Goal: Connect with others: Connect with others

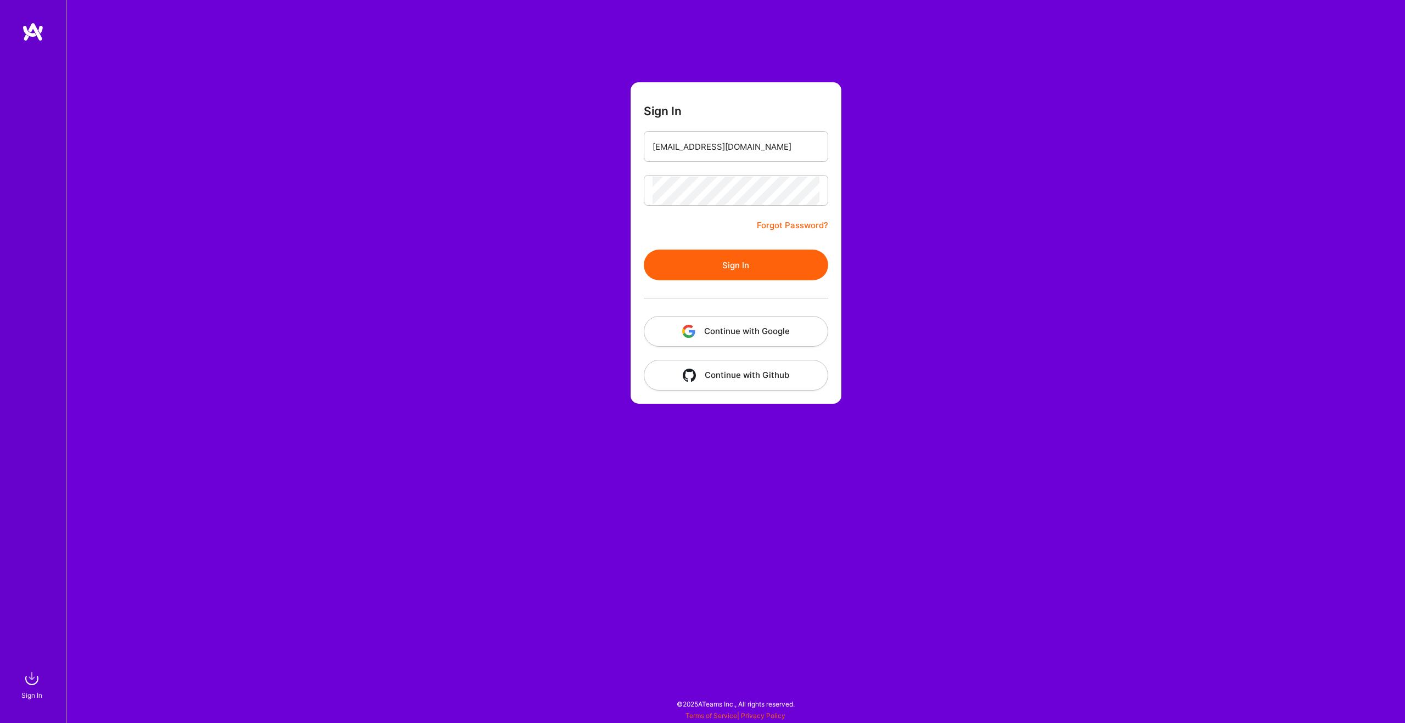
click at [721, 249] on form "Sign In [EMAIL_ADDRESS][DOMAIN_NAME] Forgot Password? Sign In Continue with Goo…" at bounding box center [736, 243] width 211 height 322
click at [723, 256] on button "Sign In" at bounding box center [736, 265] width 184 height 31
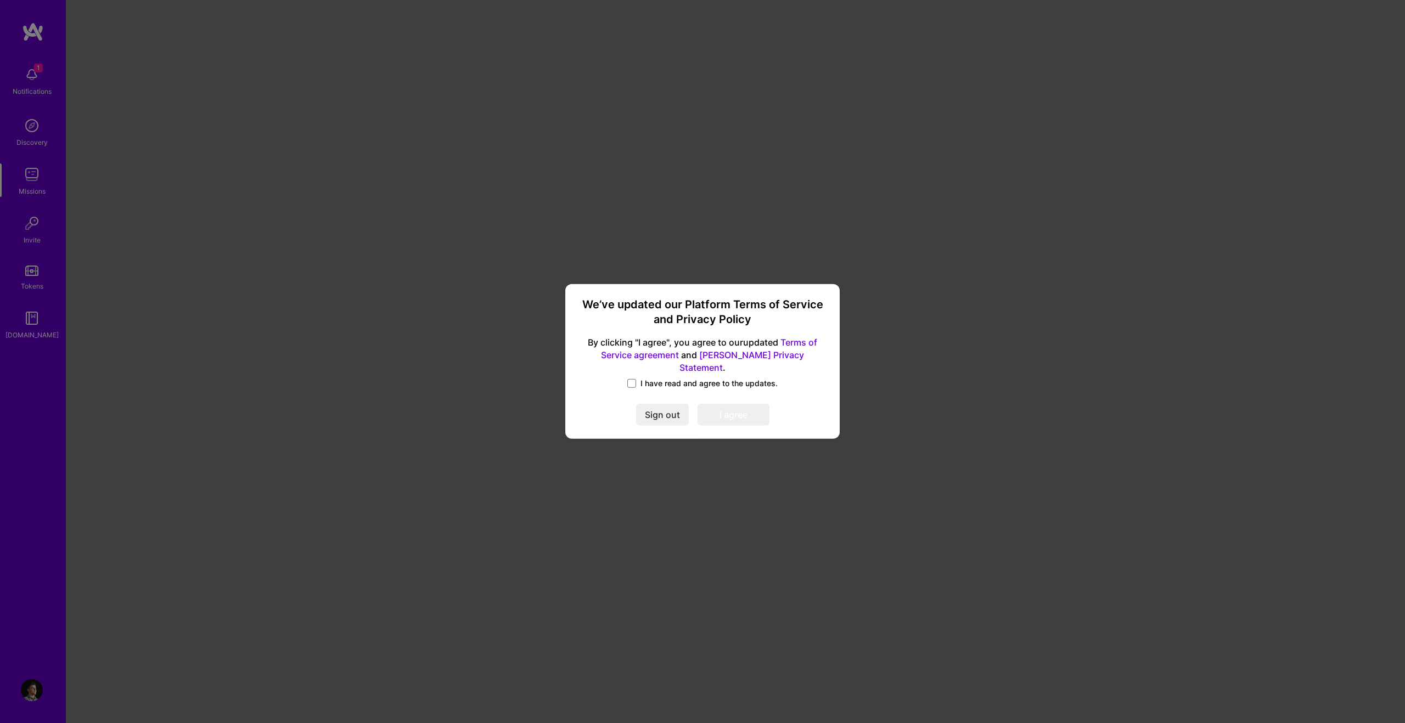
click at [646, 381] on span "I have read and agree to the updates." at bounding box center [708, 383] width 137 height 11
click at [0, 0] on input "I have read and agree to the updates." at bounding box center [0, 0] width 0 height 0
click at [719, 404] on button "I agree" at bounding box center [734, 415] width 72 height 22
click at [727, 409] on span at bounding box center [733, 415] width 19 height 19
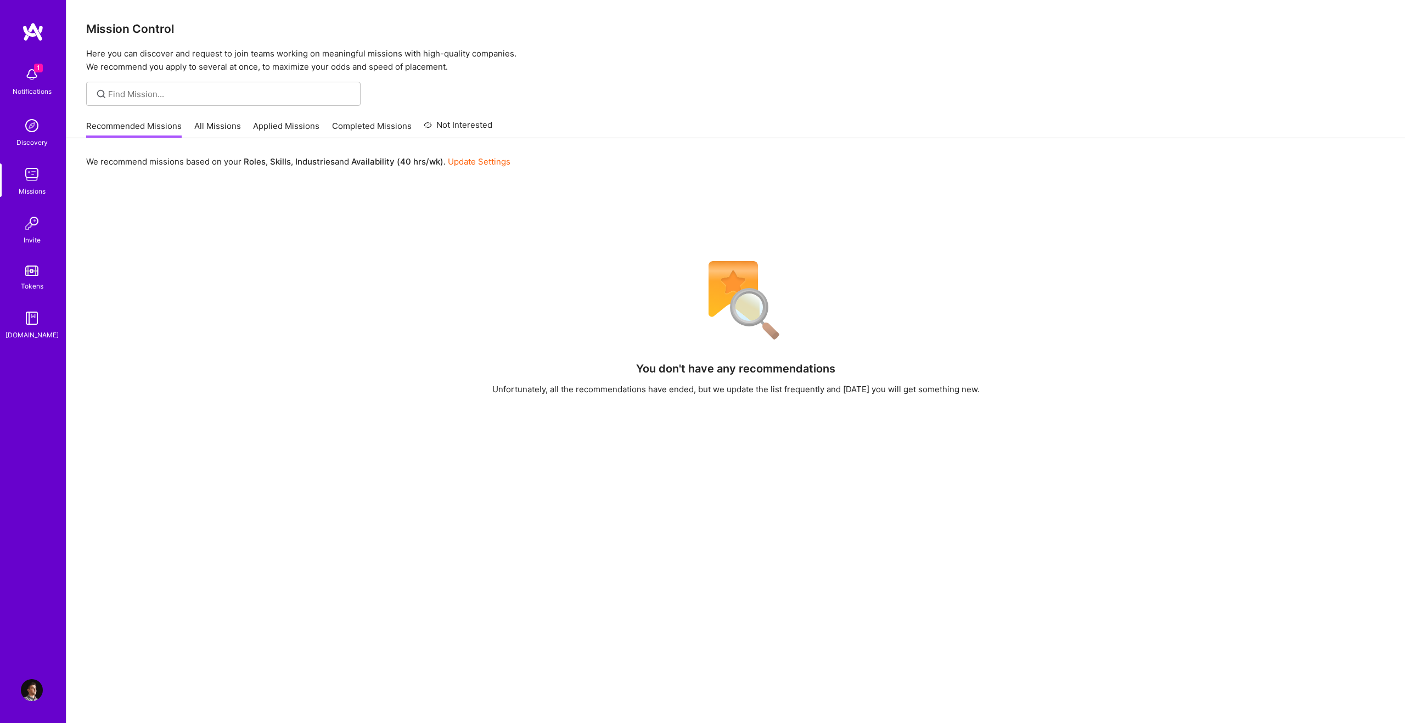
click at [18, 67] on div "1 Notifications" at bounding box center [32, 80] width 68 height 38
drag, startPoint x: 74, startPoint y: 76, endPoint x: 58, endPoint y: 77, distance: 16.0
click at [44, 77] on div "1 Notifications Discovery Missions Invite Tokens [DOMAIN_NAME]" at bounding box center [33, 200] width 66 height 279
click at [33, 78] on img at bounding box center [32, 75] width 22 height 22
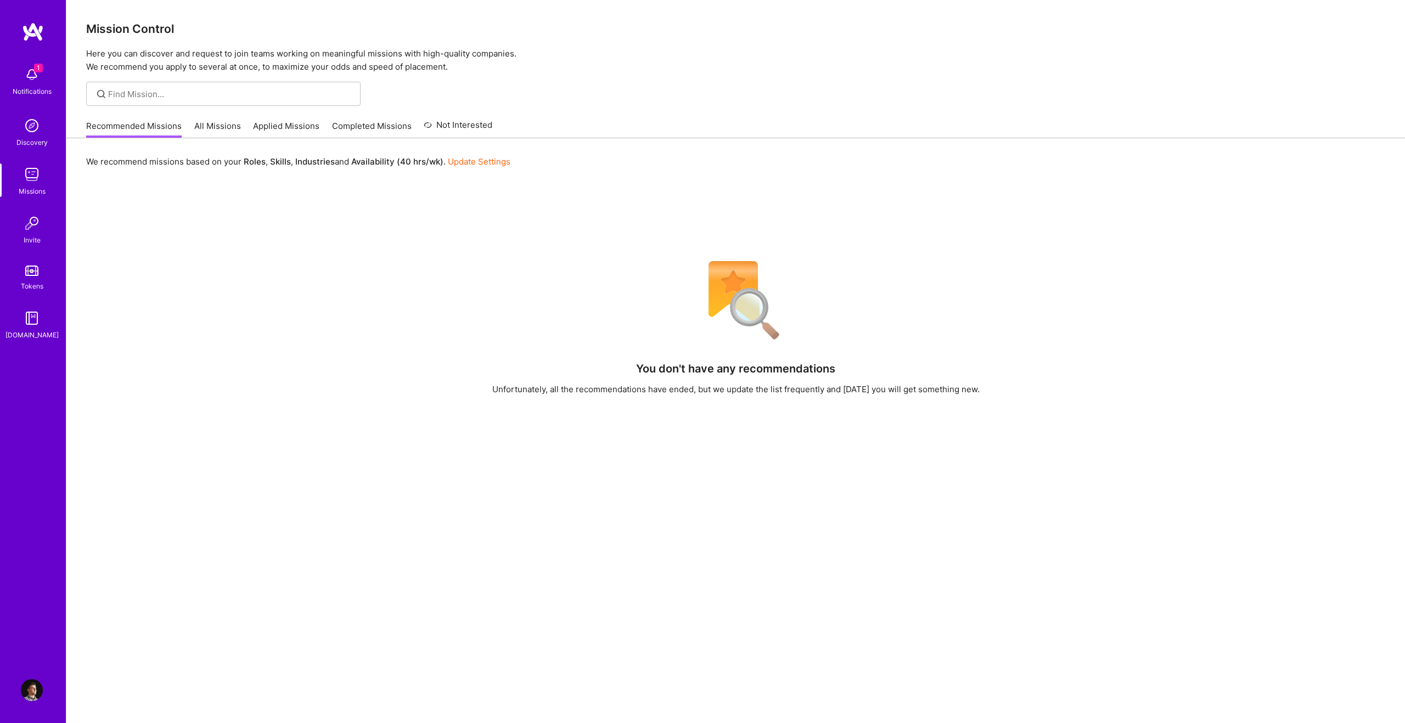
click at [33, 78] on div "1 Notifications Discovery Missions Invite Tokens [DOMAIN_NAME]" at bounding box center [33, 200] width 66 height 279
click at [34, 121] on img at bounding box center [32, 126] width 22 height 22
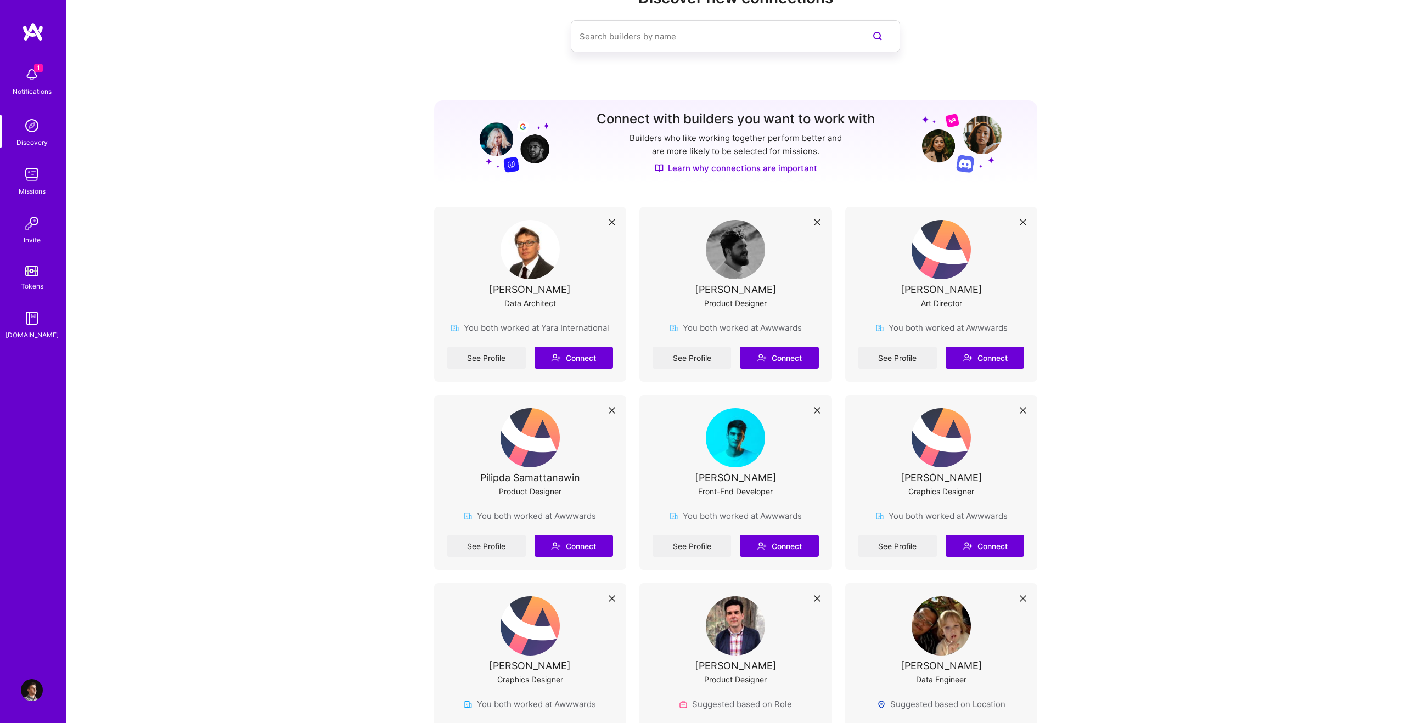
scroll to position [42, 0]
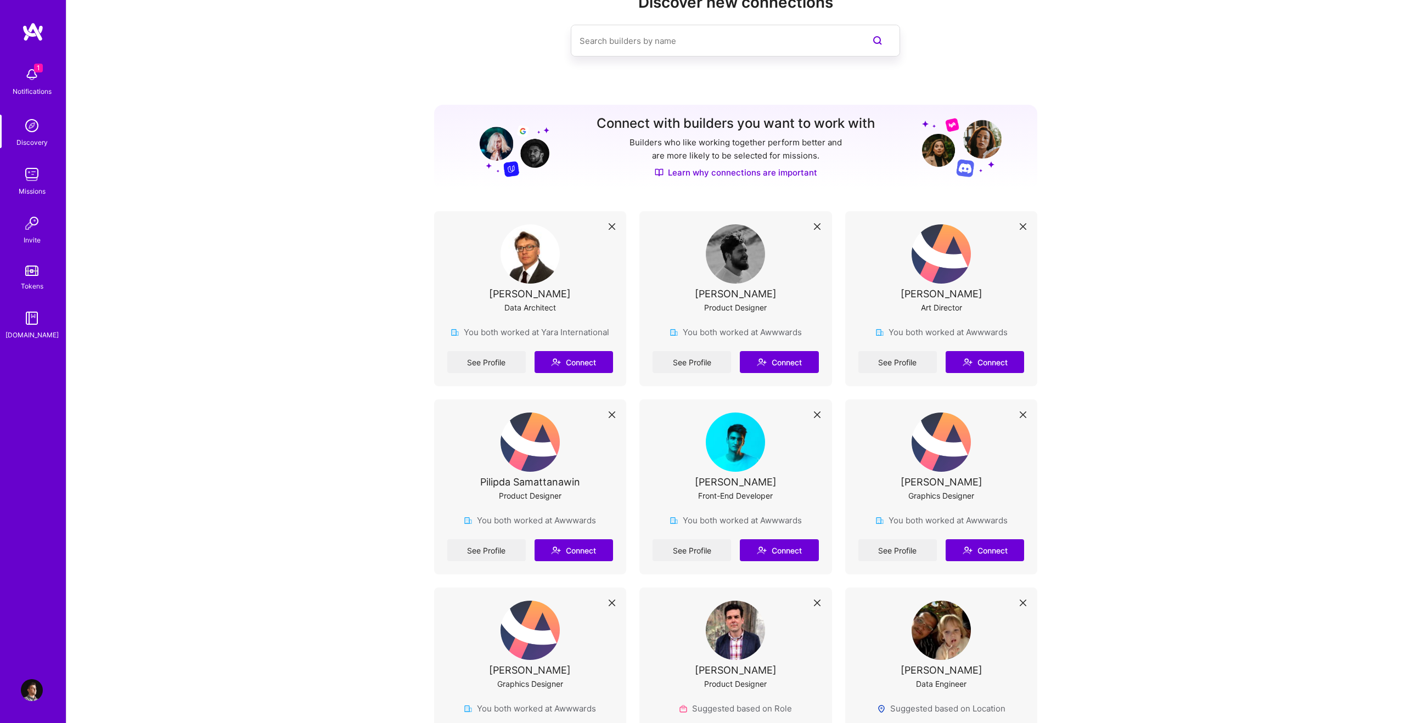
click at [27, 176] on img at bounding box center [32, 175] width 22 height 22
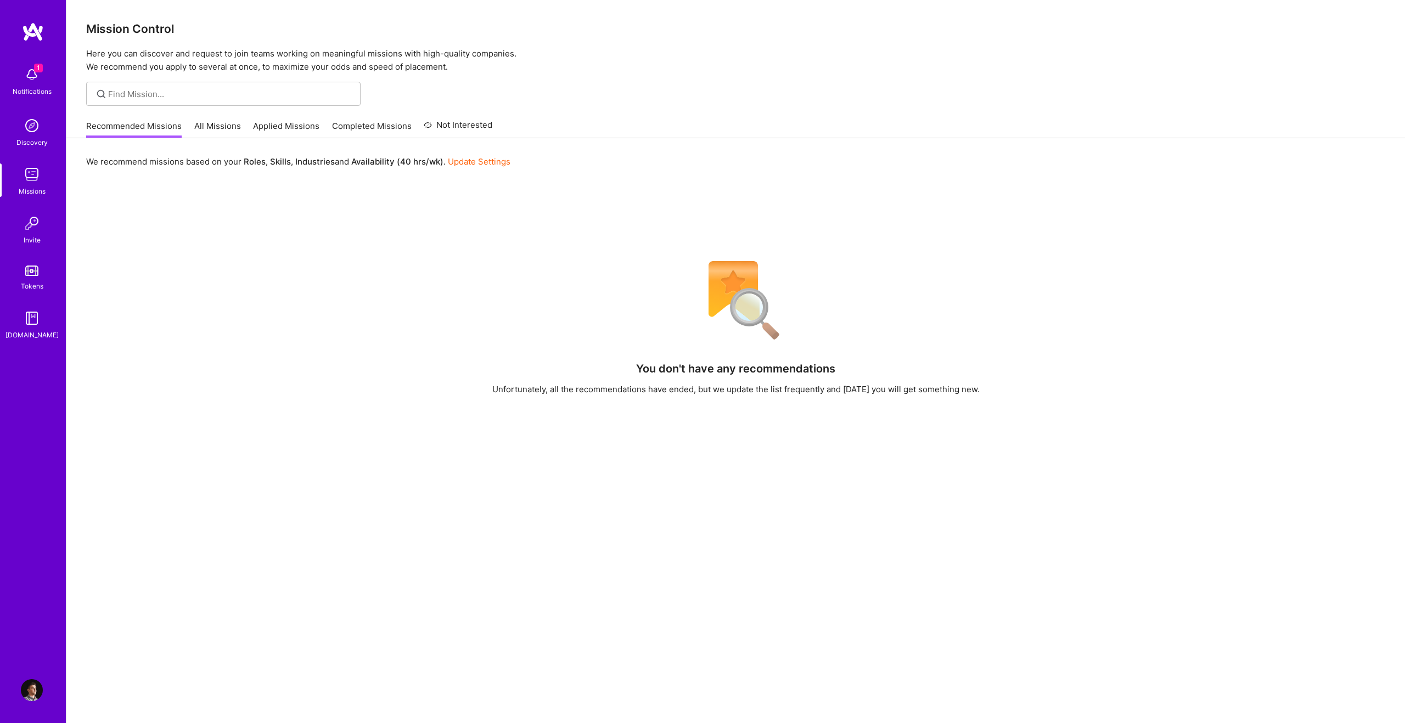
click at [213, 126] on link "All Missions" at bounding box center [217, 129] width 47 height 18
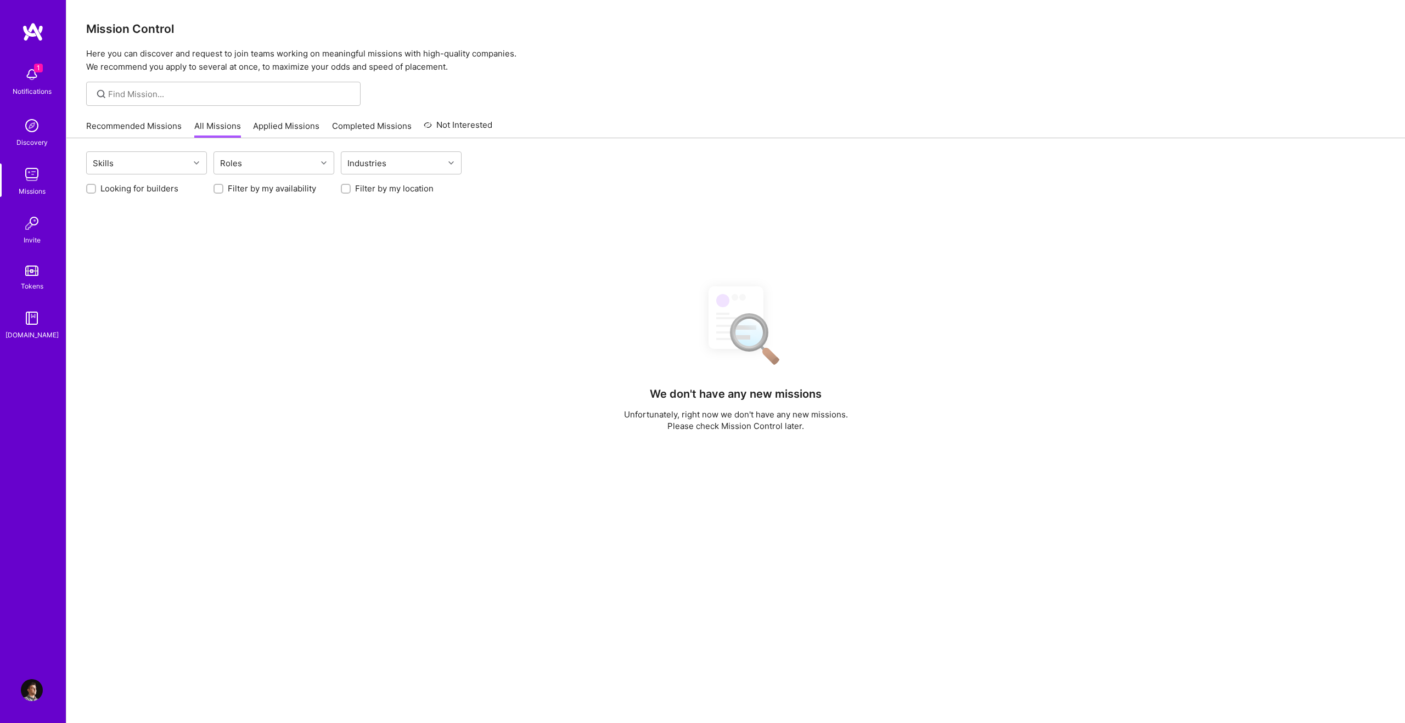
click at [159, 127] on link "Recommended Missions" at bounding box center [133, 129] width 95 height 18
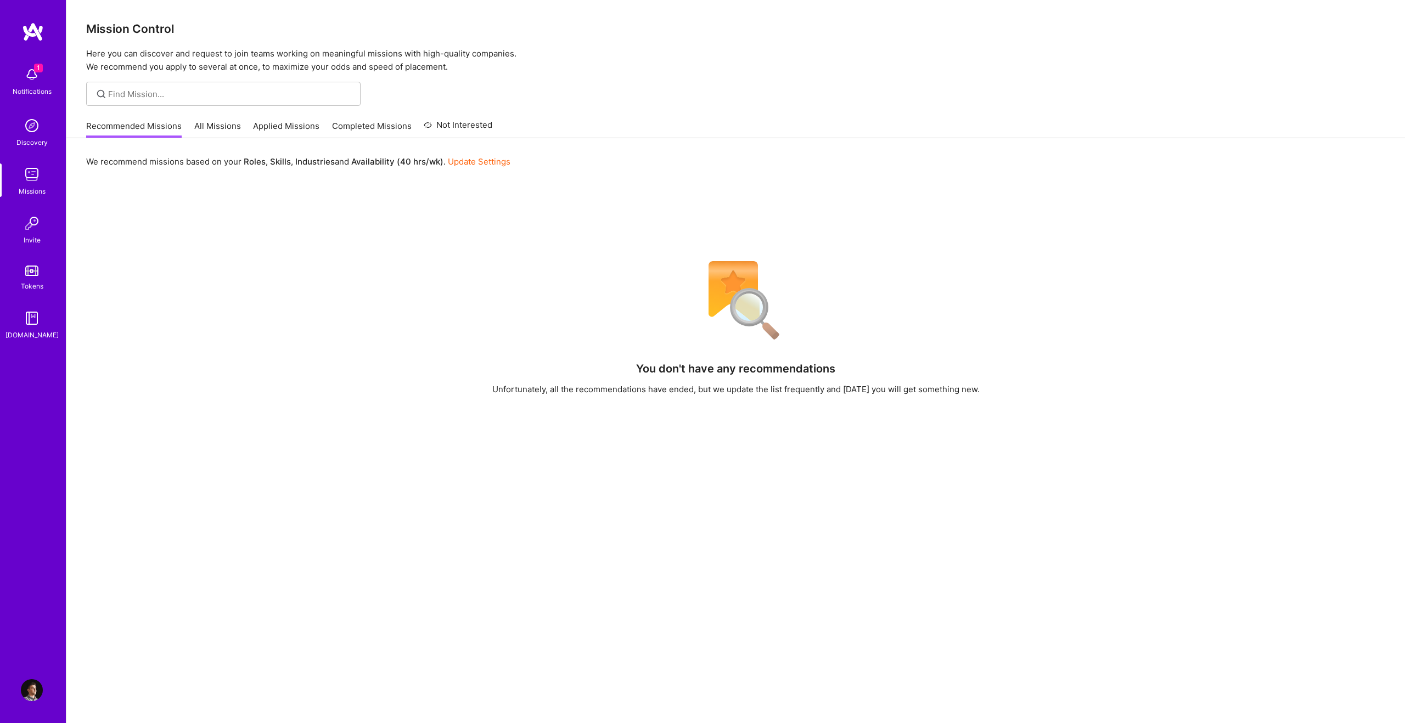
click at [213, 126] on link "All Missions" at bounding box center [217, 129] width 47 height 18
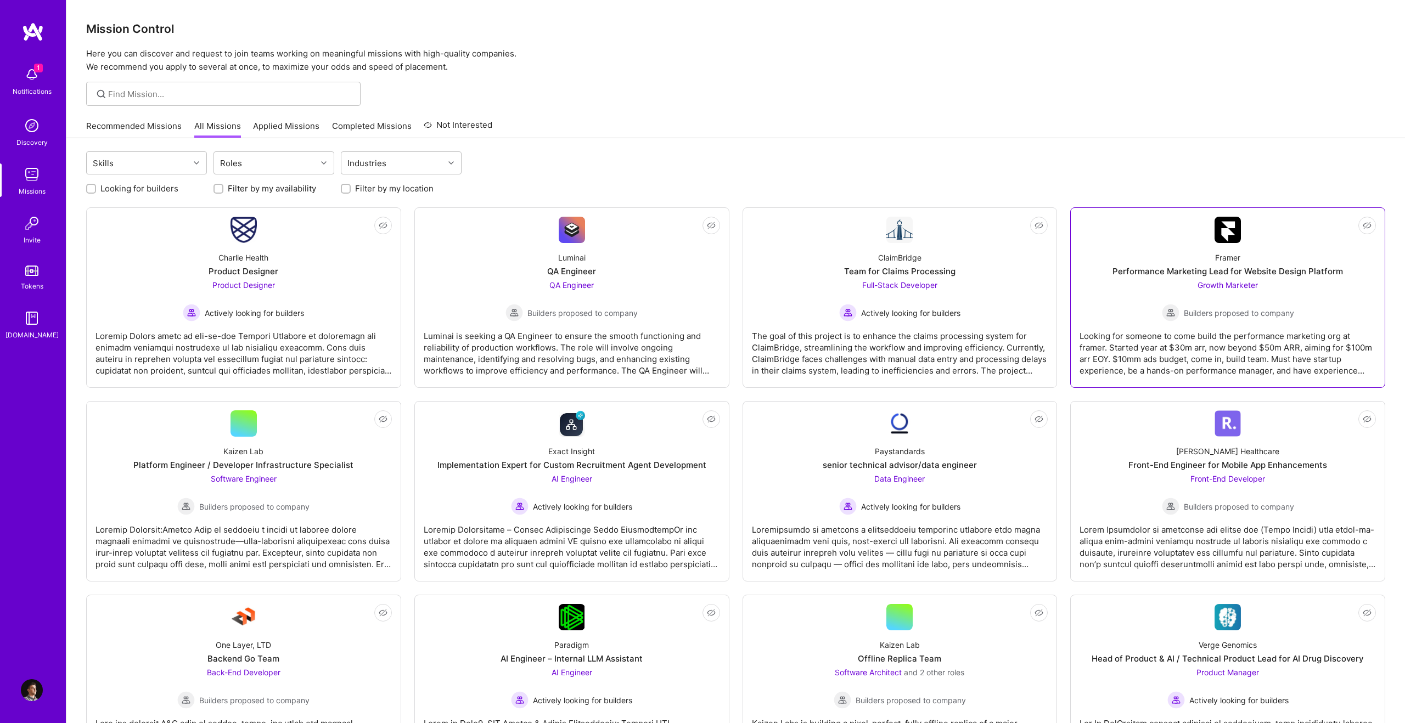
click at [1153, 244] on div "Framer Performance Marketing Lead for Website Design Platform Growth Marketer B…" at bounding box center [1227, 282] width 296 height 78
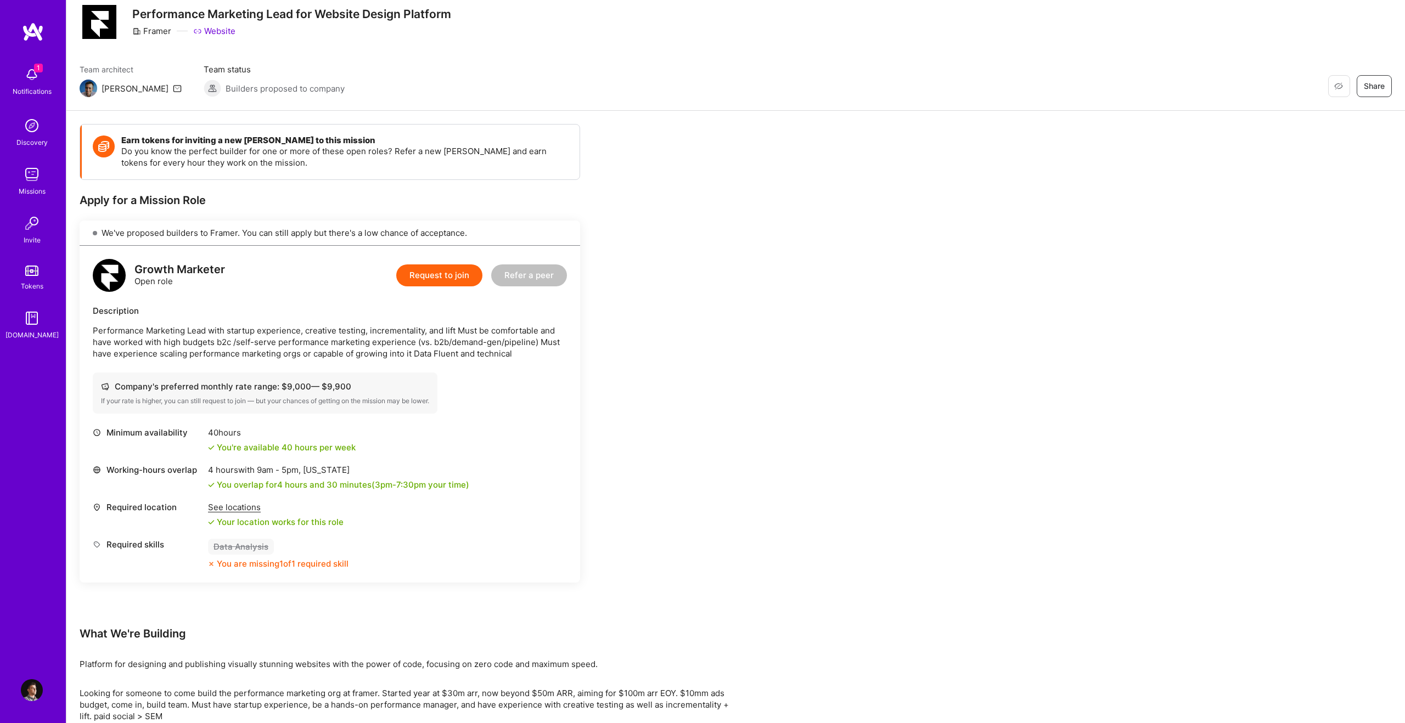
scroll to position [37, 0]
drag, startPoint x: 200, startPoint y: 384, endPoint x: 326, endPoint y: 383, distance: 126.2
click at [325, 383] on div "Company's preferred monthly rate range: $ 9,000 — $ 9,900" at bounding box center [265, 386] width 328 height 12
click at [326, 383] on div "Company's preferred monthly rate range: $ 9,000 — $ 9,900" at bounding box center [265, 386] width 328 height 12
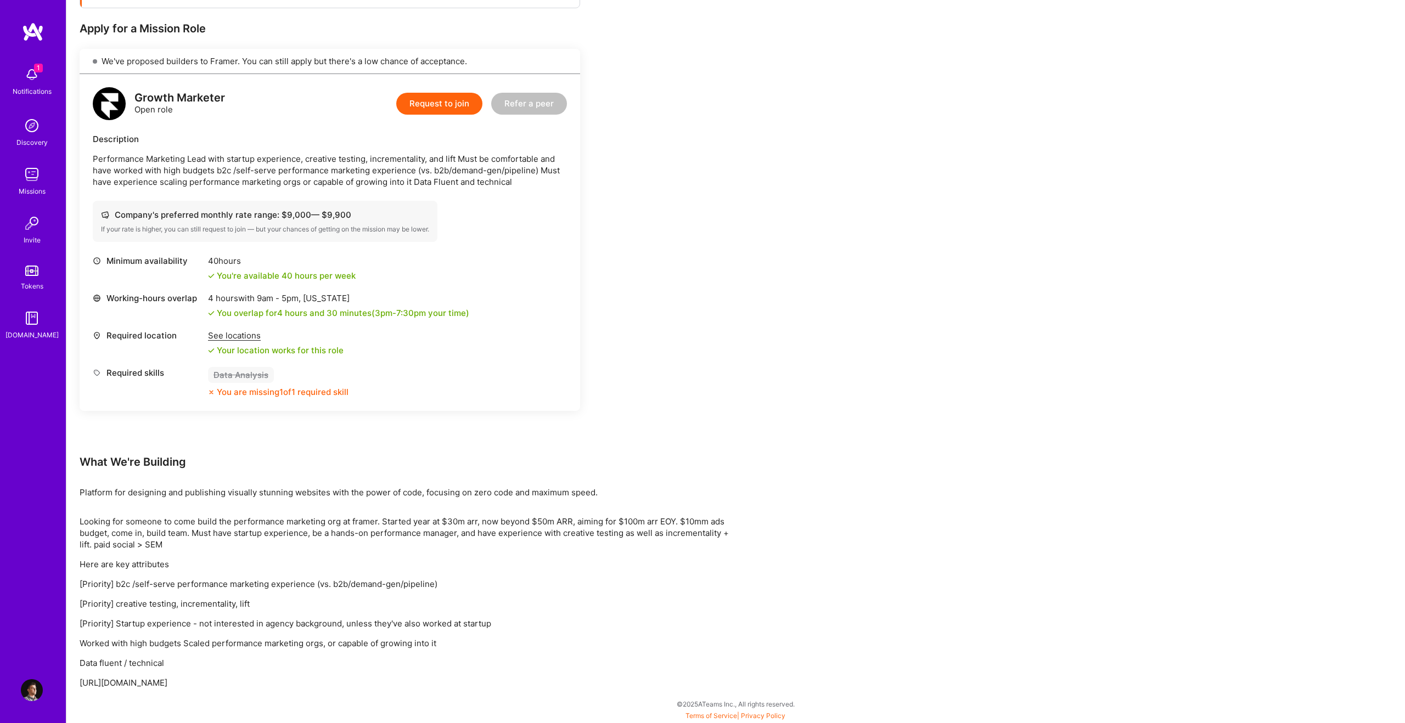
scroll to position [0, 0]
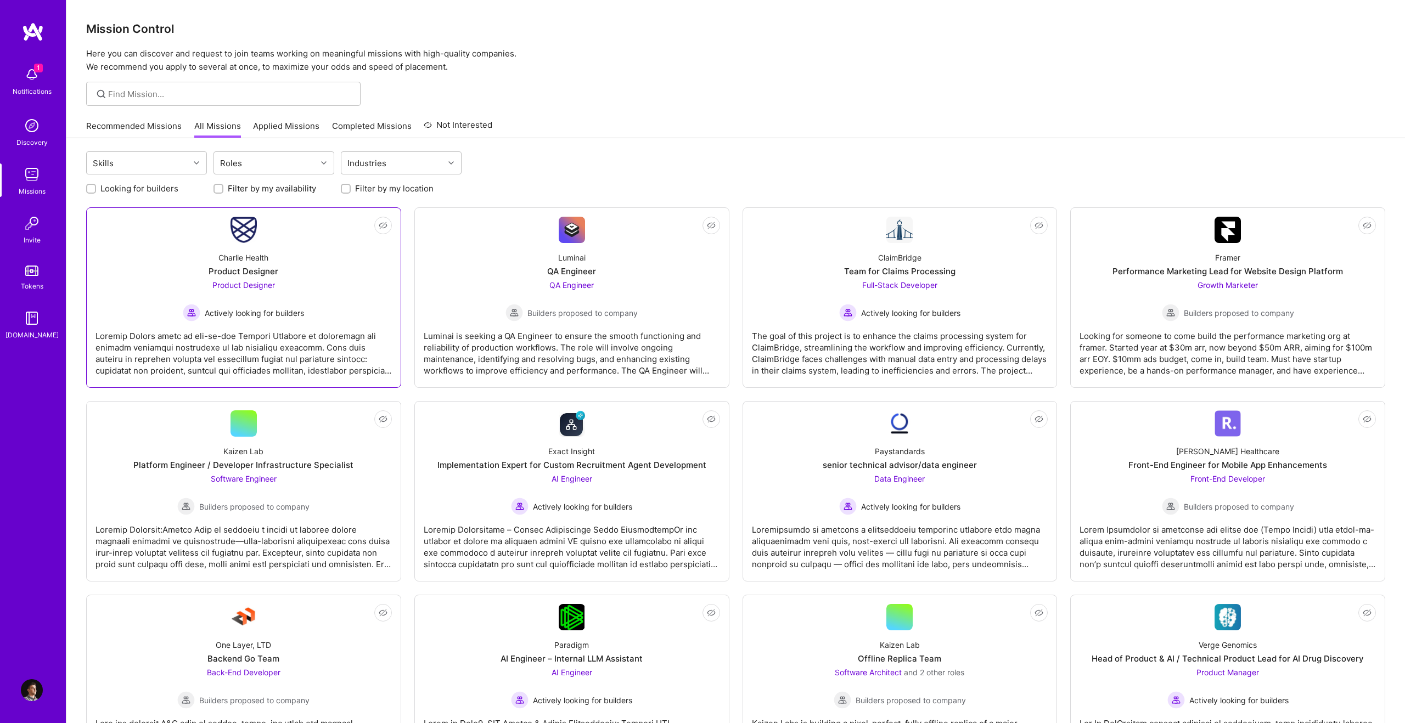
click at [354, 300] on div "Charlie Health Product Designer Product Designer Actively looking for builders" at bounding box center [243, 282] width 296 height 78
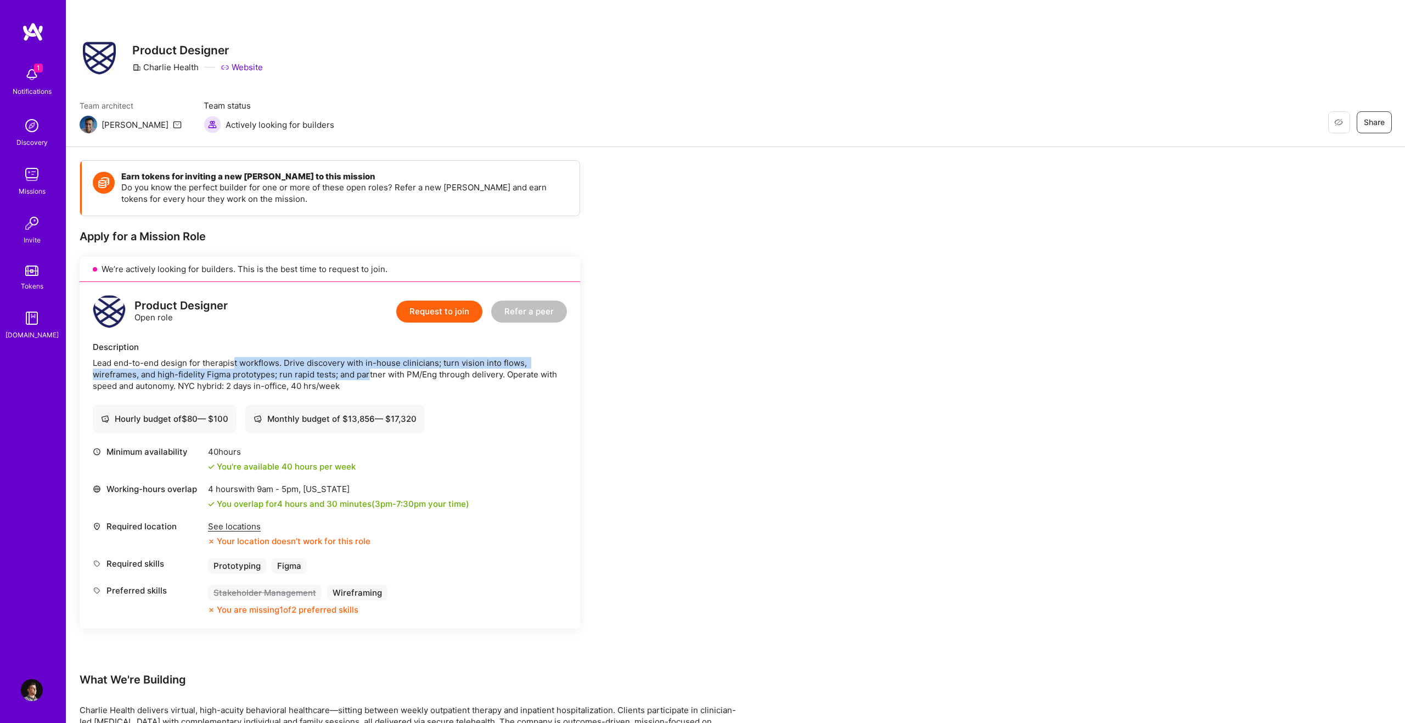
drag, startPoint x: 328, startPoint y: 373, endPoint x: 372, endPoint y: 375, distance: 44.0
click at [371, 375] on div "Lead end-to-end design for therapist workflows. Drive discovery with in-house c…" at bounding box center [330, 374] width 474 height 35
click at [372, 375] on div "Lead end-to-end design for therapist workflows. Drive discovery with in-house c…" at bounding box center [330, 374] width 474 height 35
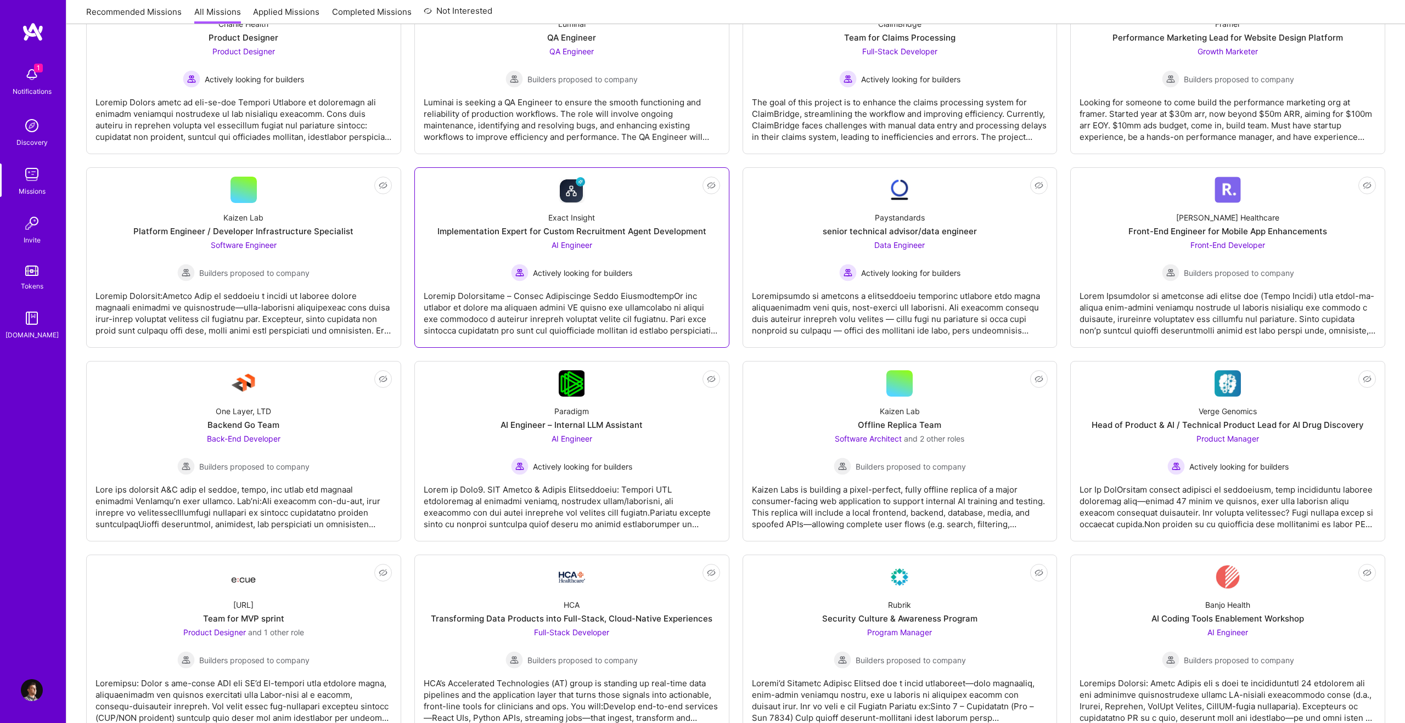
scroll to position [235, 0]
click at [1120, 448] on div "Verge Genomics Head of Product & AI / Technical Product Lead for AI Drug Discov…" at bounding box center [1227, 435] width 296 height 78
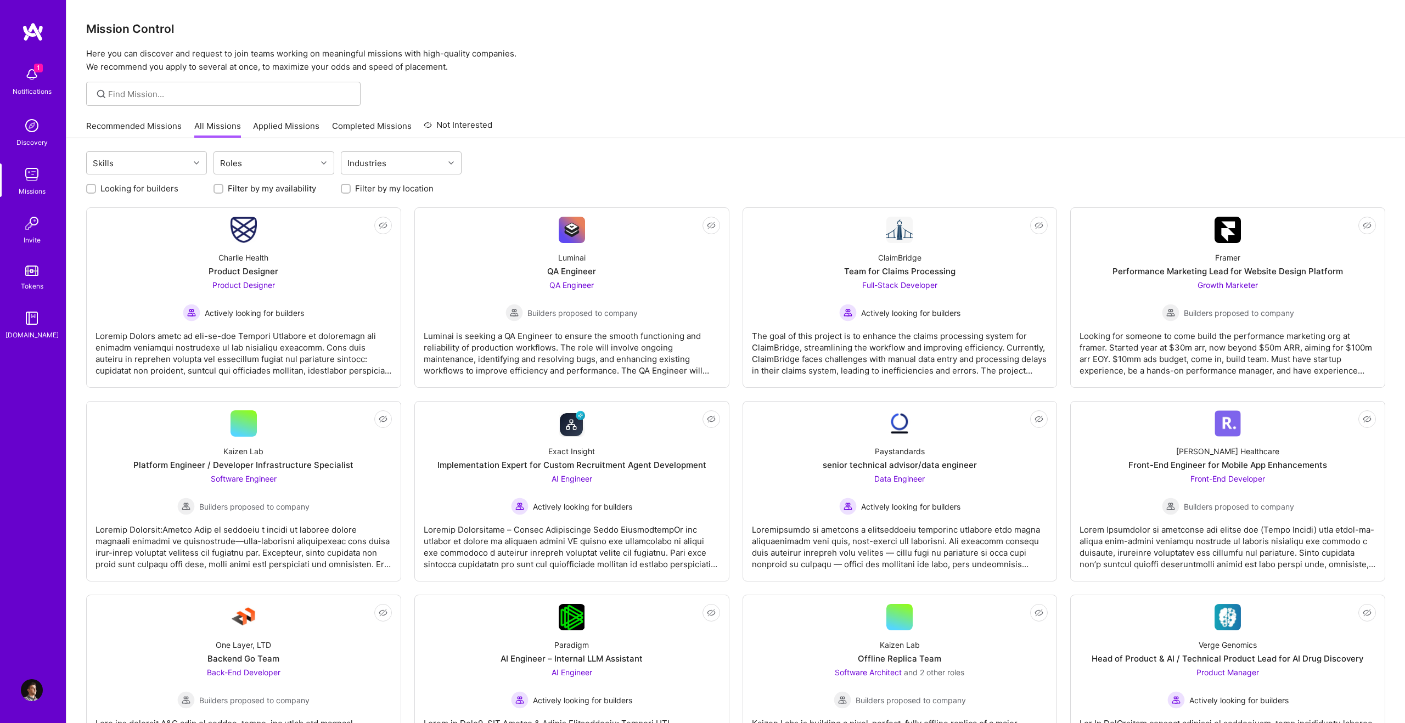
click at [52, 123] on link "Discovery" at bounding box center [32, 131] width 68 height 33
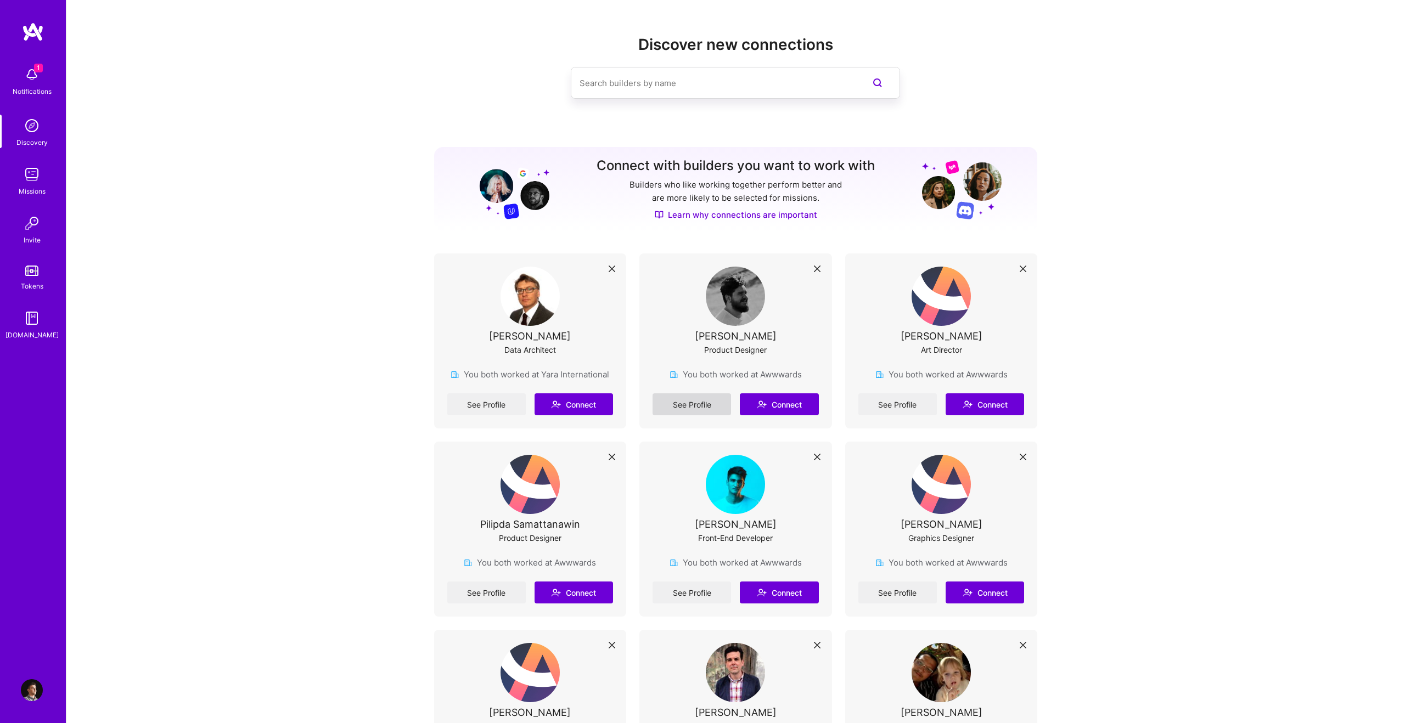
click at [705, 404] on link "See Profile" at bounding box center [692, 404] width 78 height 22
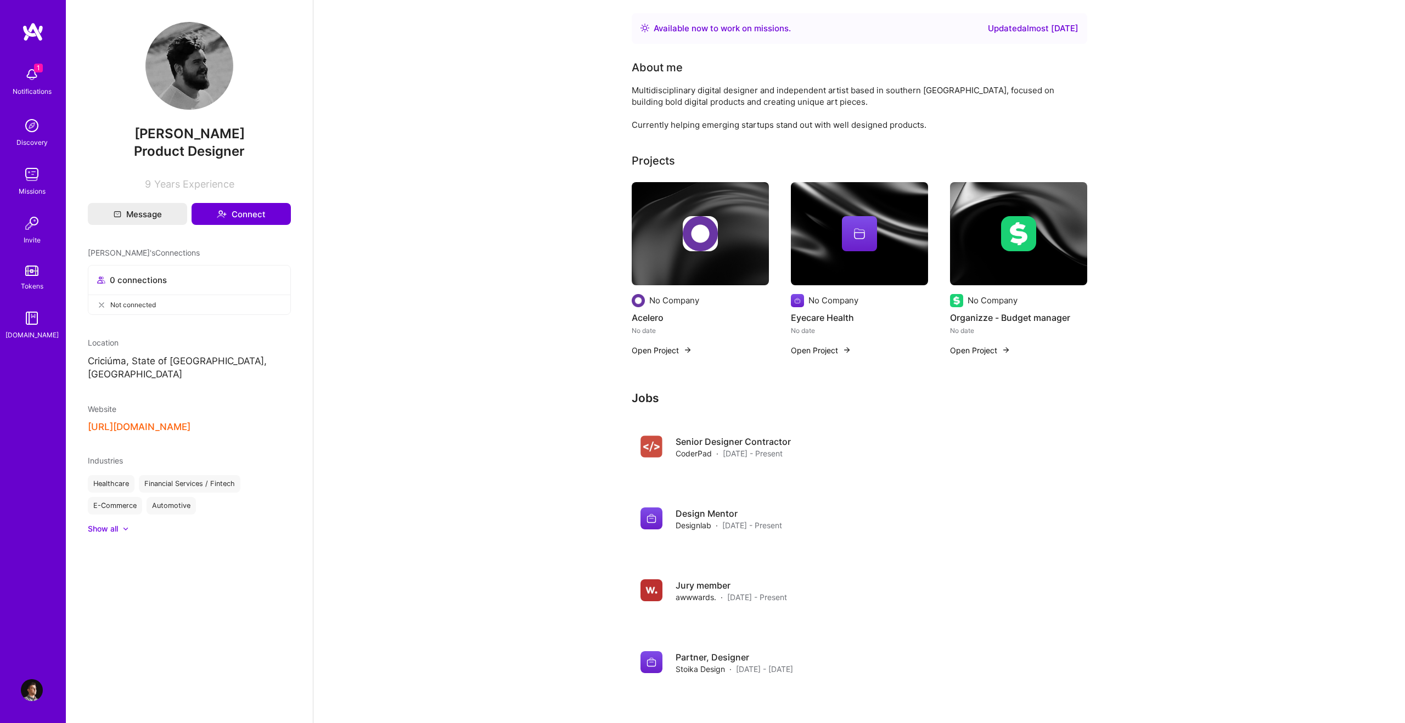
click at [26, 145] on div "Discovery" at bounding box center [31, 143] width 31 height 12
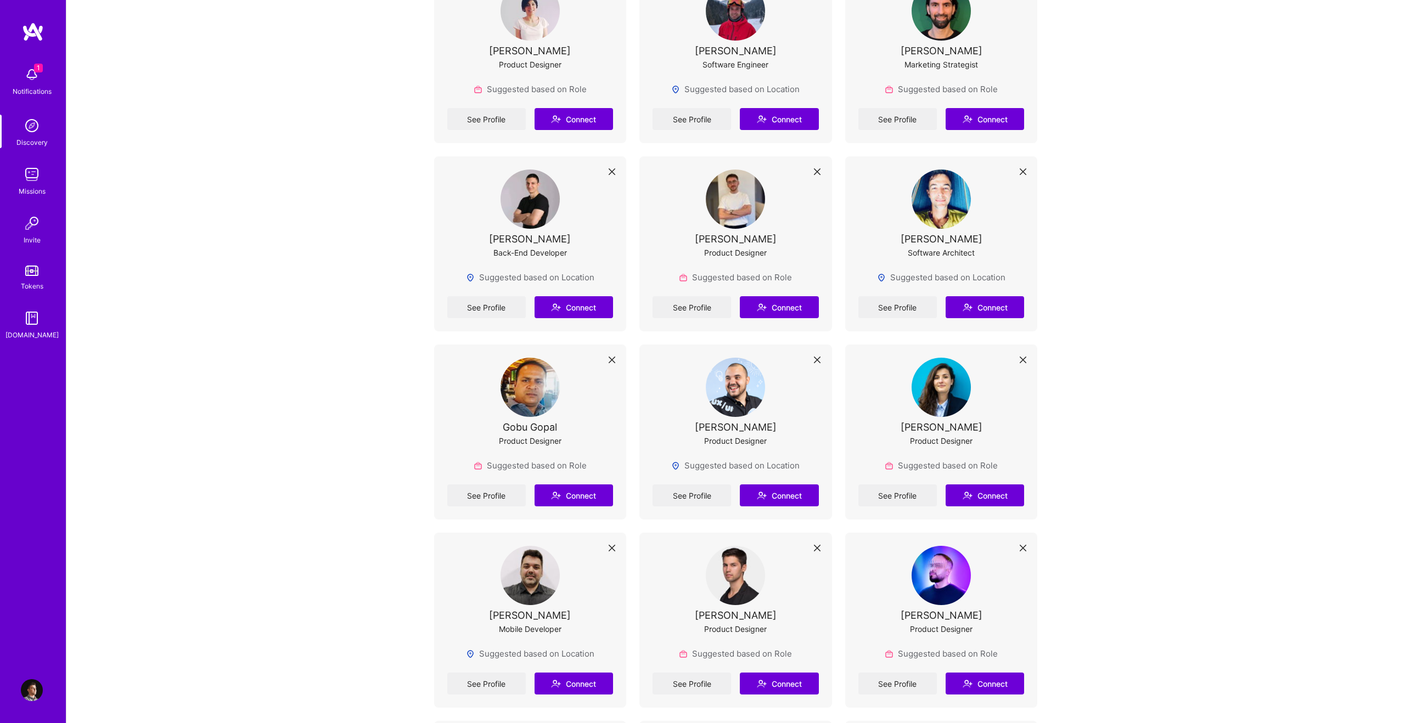
scroll to position [858, 0]
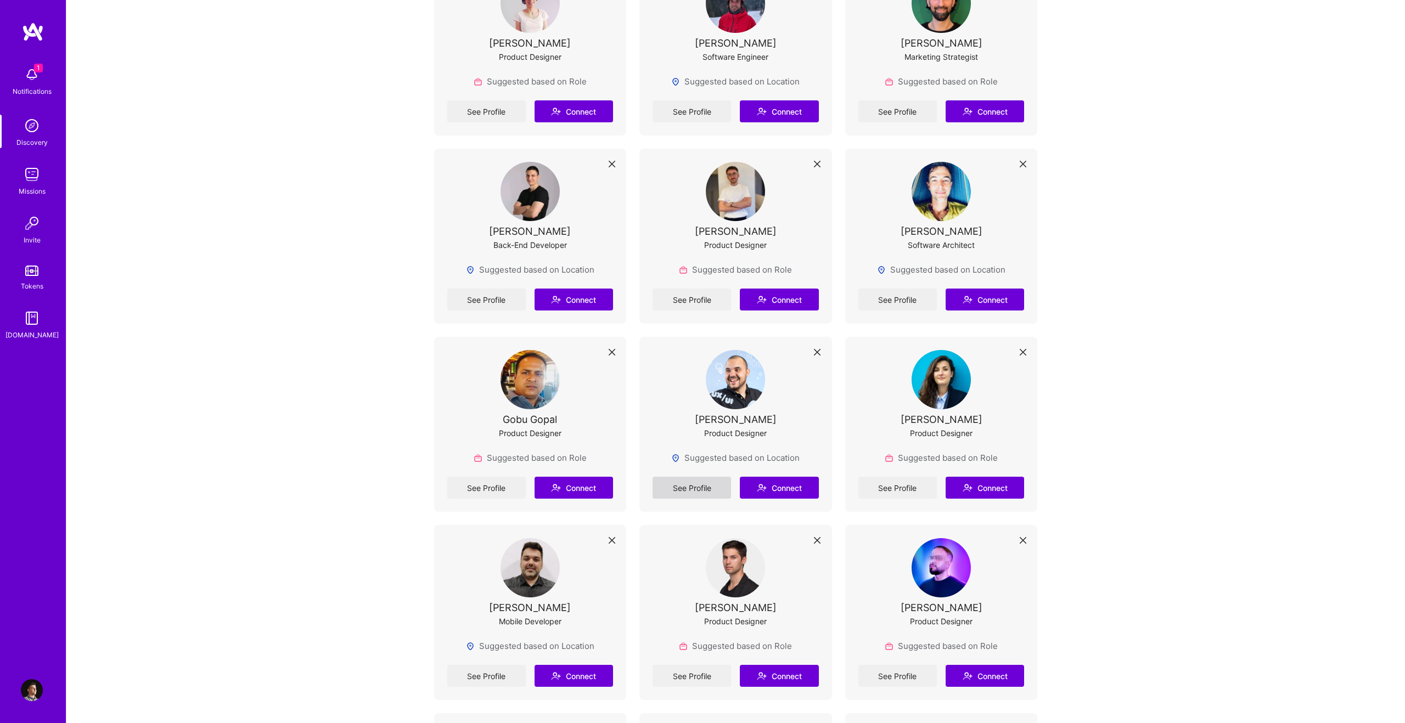
click at [684, 491] on link "See Profile" at bounding box center [692, 488] width 78 height 22
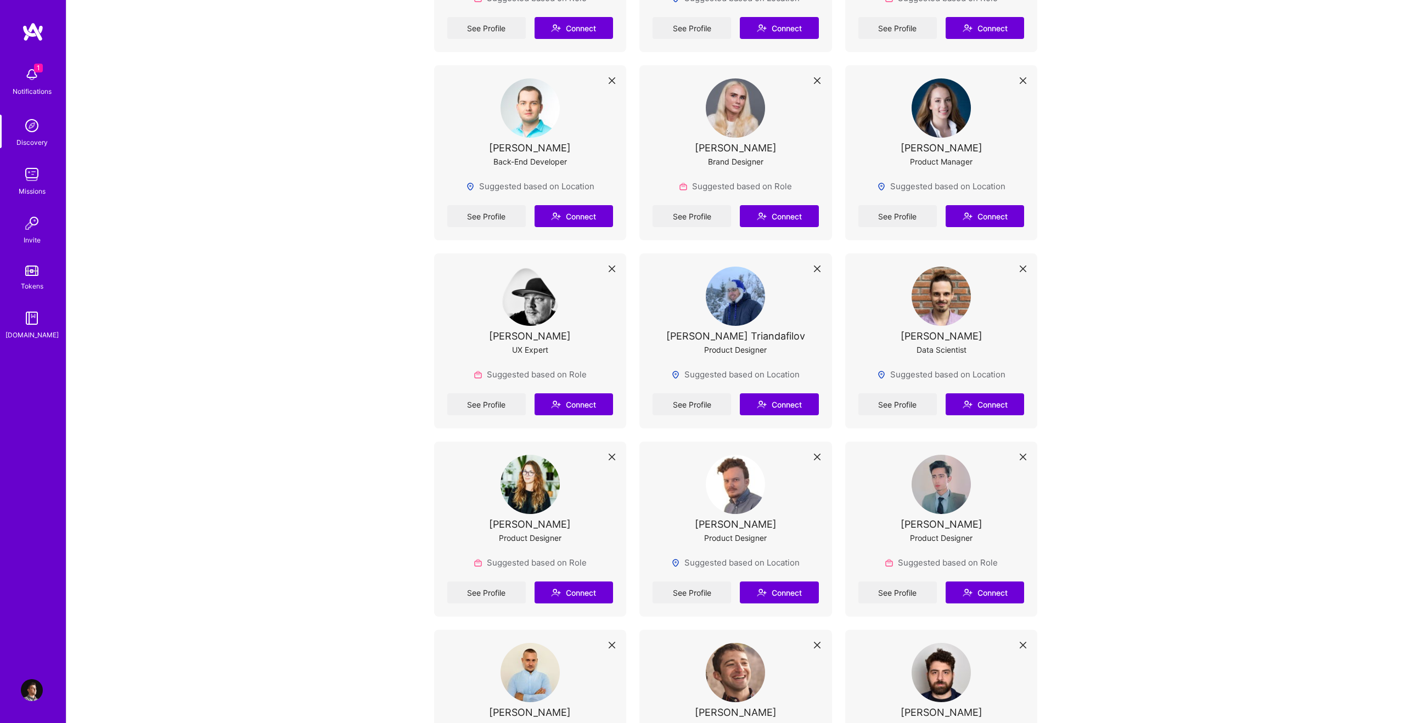
scroll to position [1886, 0]
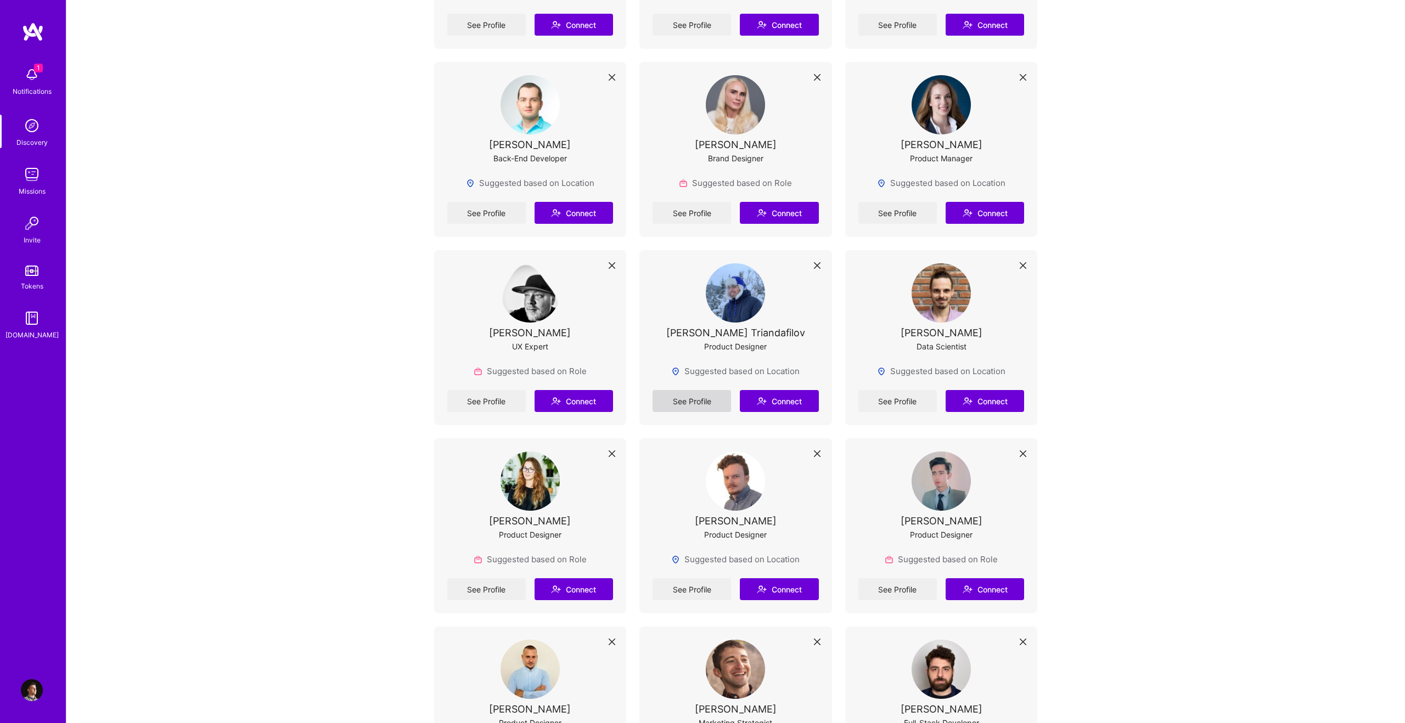
click at [693, 407] on link "See Profile" at bounding box center [692, 401] width 78 height 22
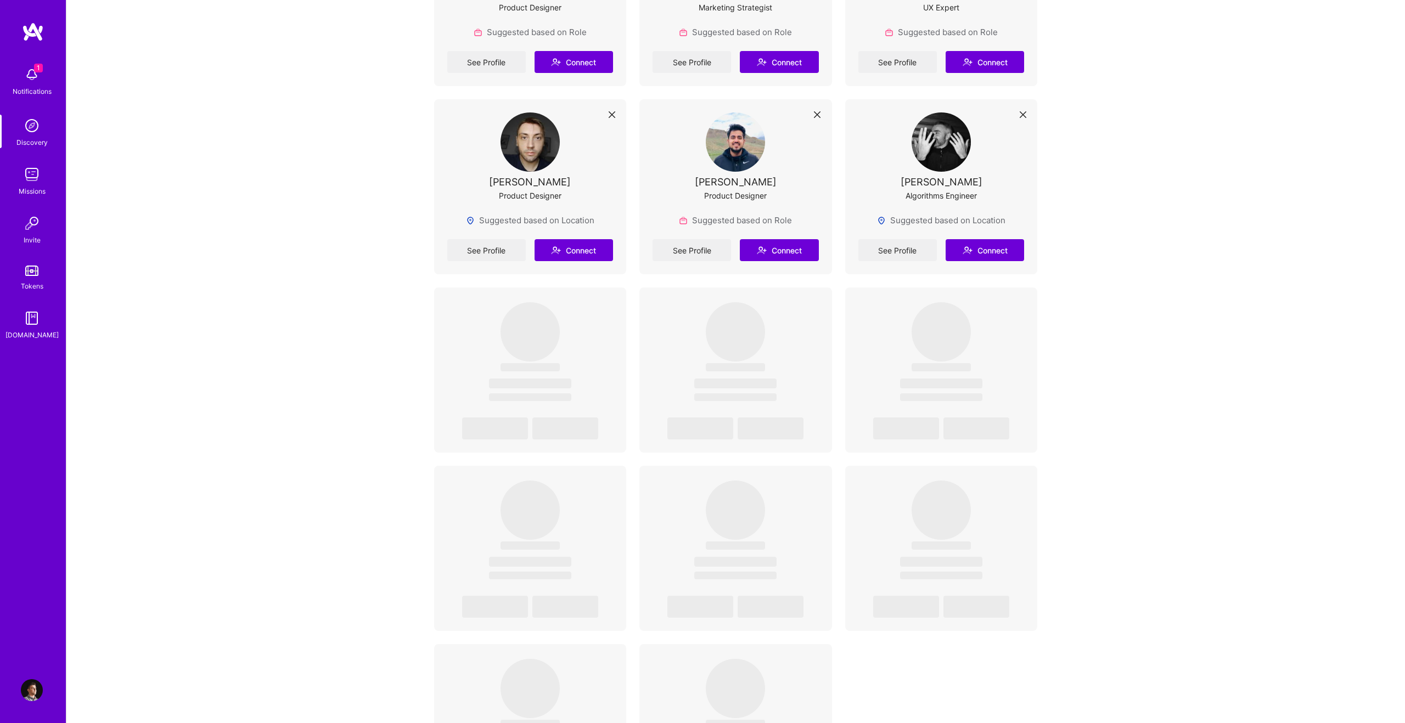
scroll to position [3703, 0]
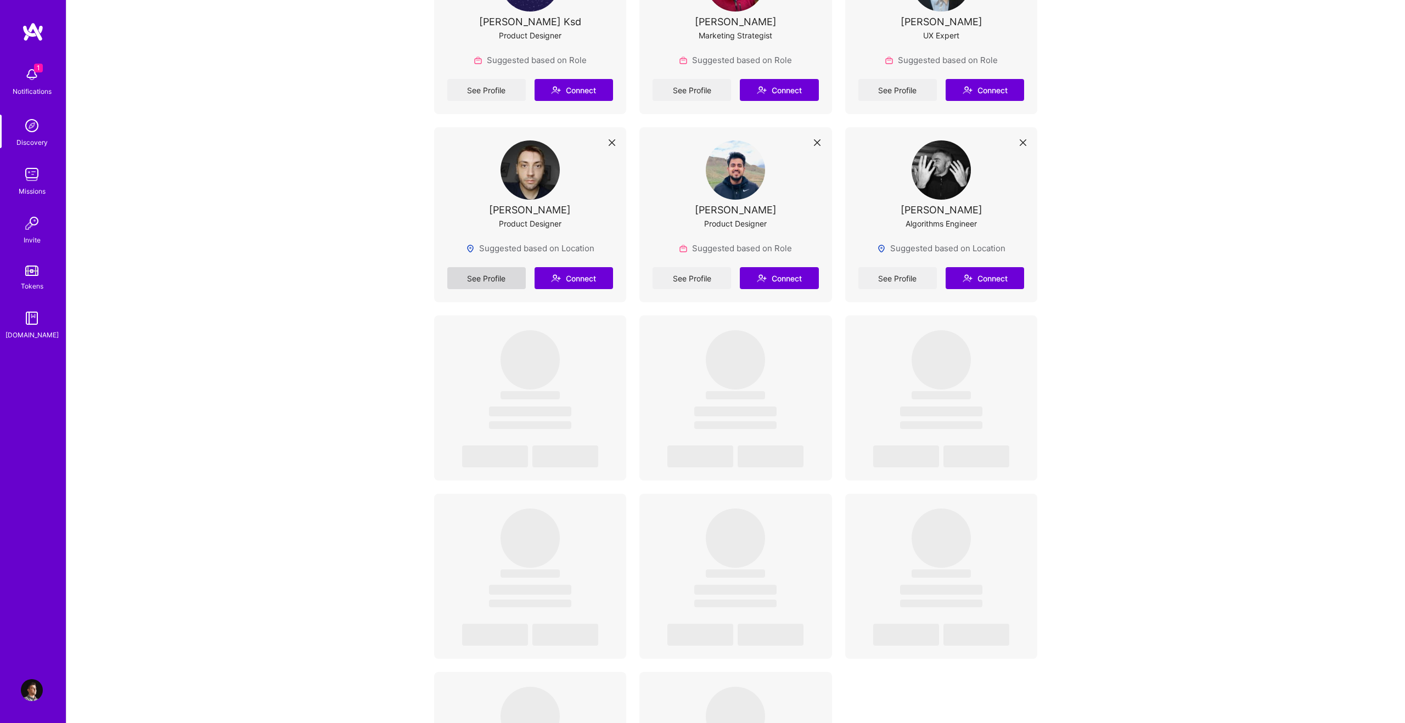
click at [505, 275] on link "See Profile" at bounding box center [486, 278] width 78 height 22
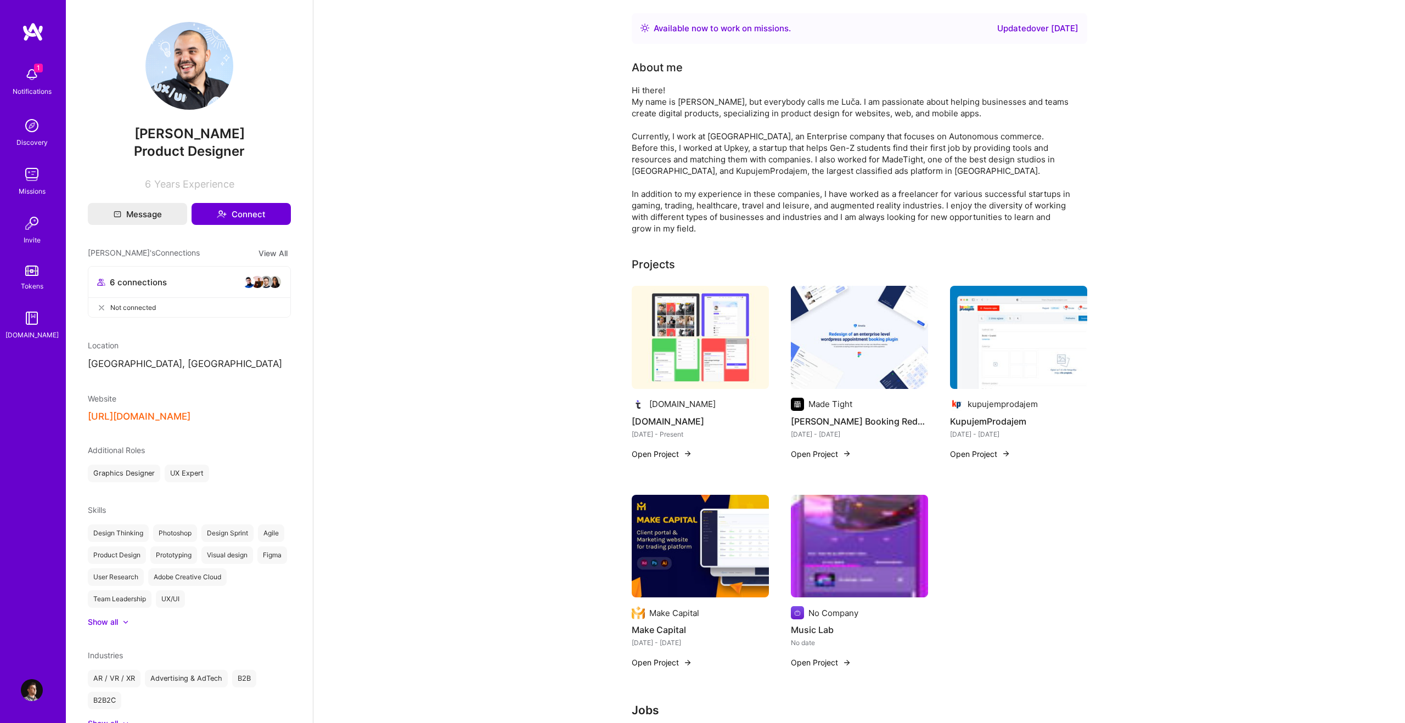
click at [1014, 327] on img at bounding box center [1018, 337] width 137 height 103
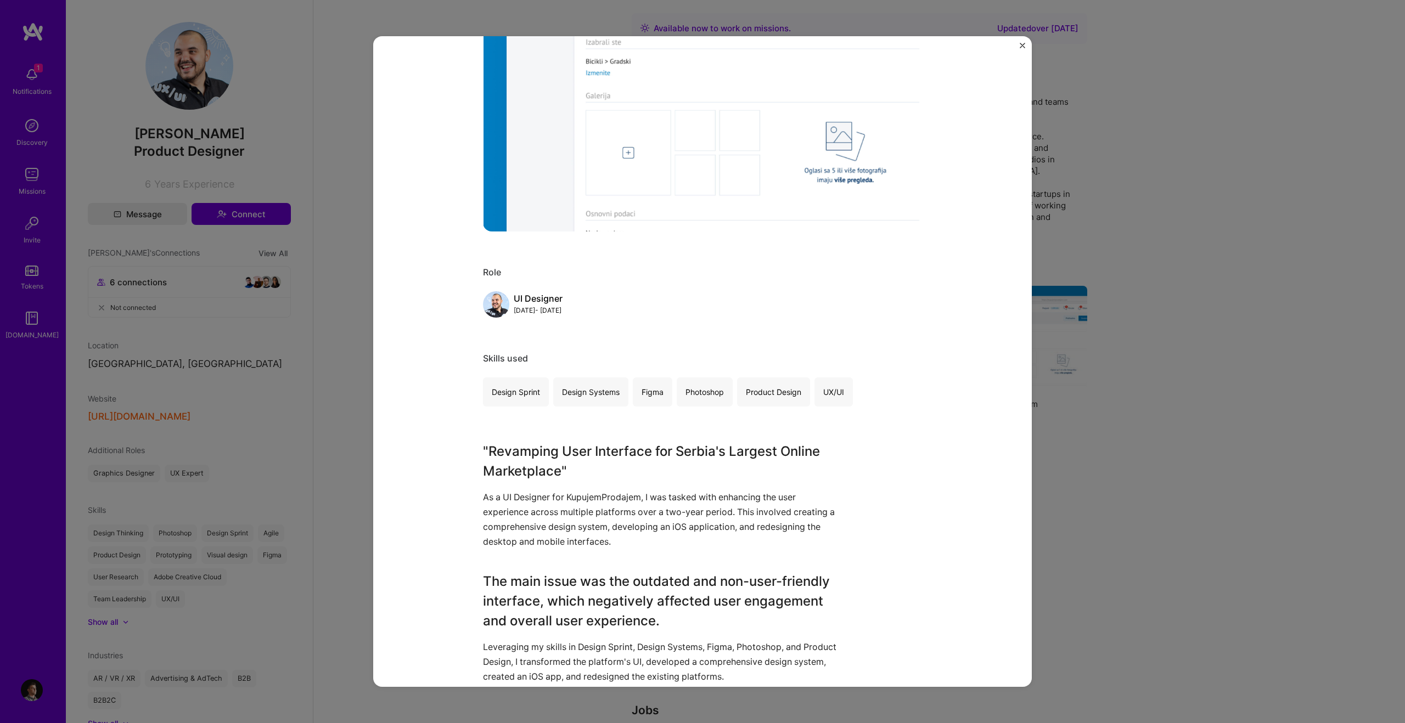
scroll to position [713, 0]
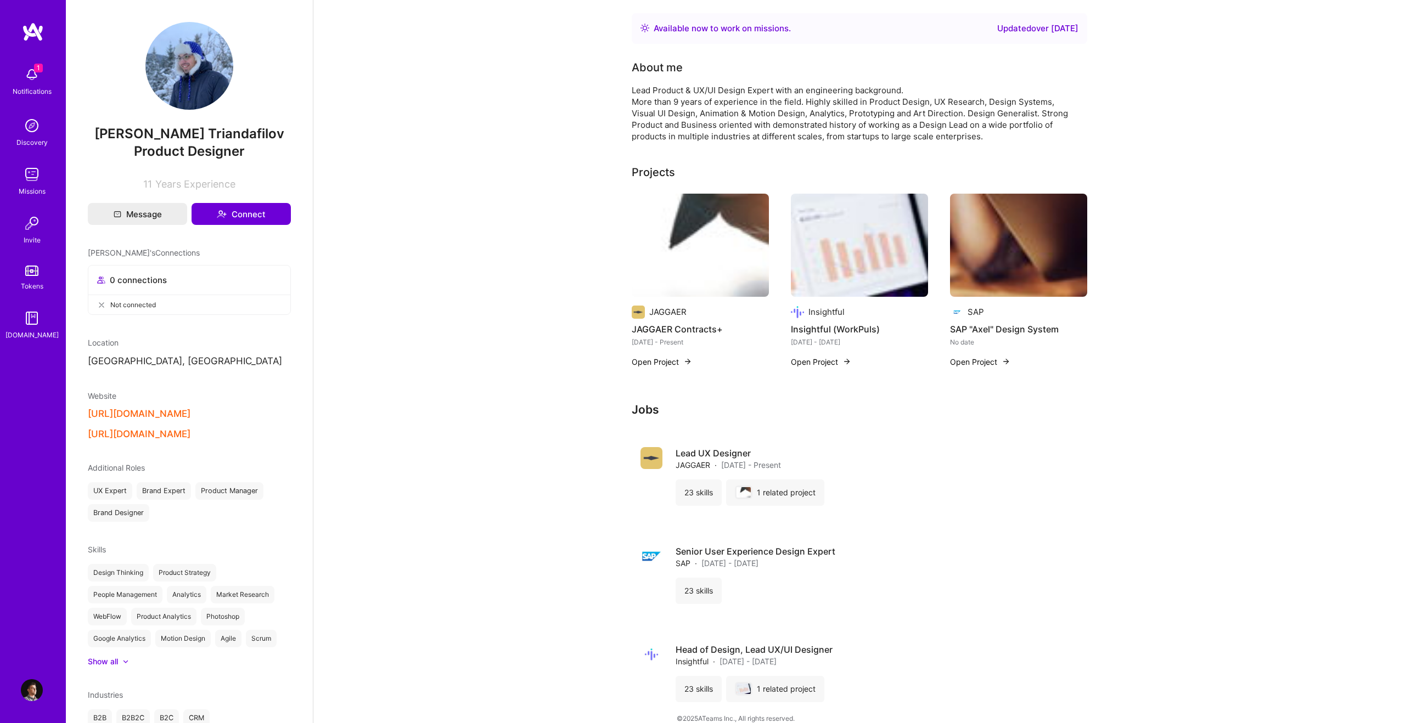
click at [980, 364] on button "Open Project" at bounding box center [980, 362] width 60 height 12
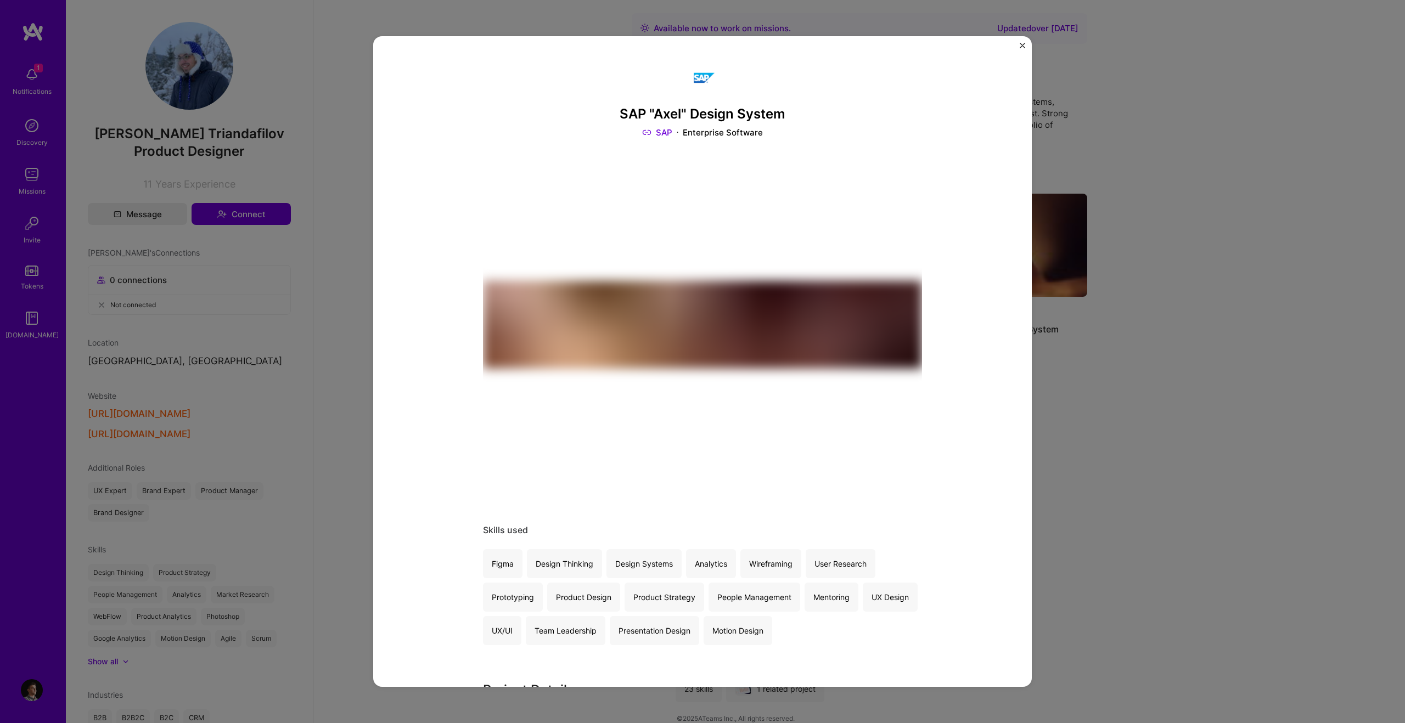
click at [827, 360] on img at bounding box center [702, 324] width 439 height 329
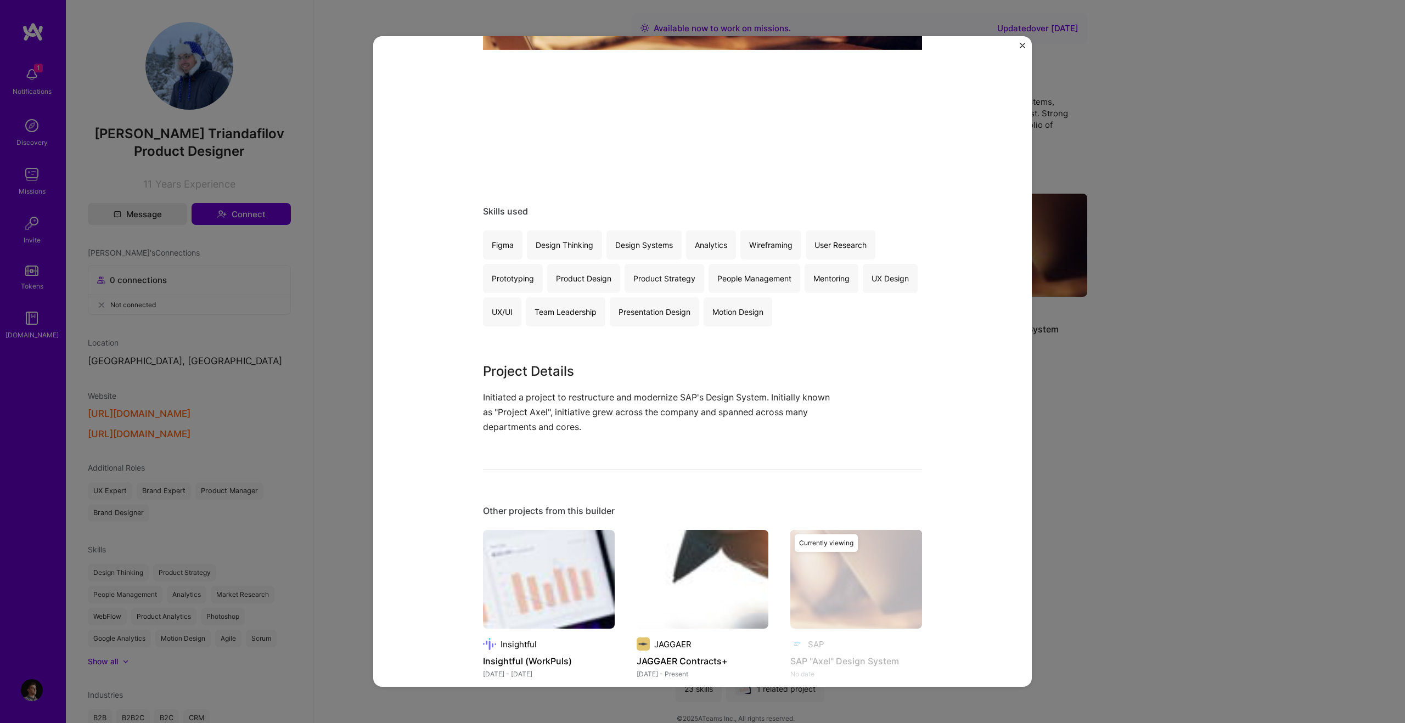
scroll to position [367, 0]
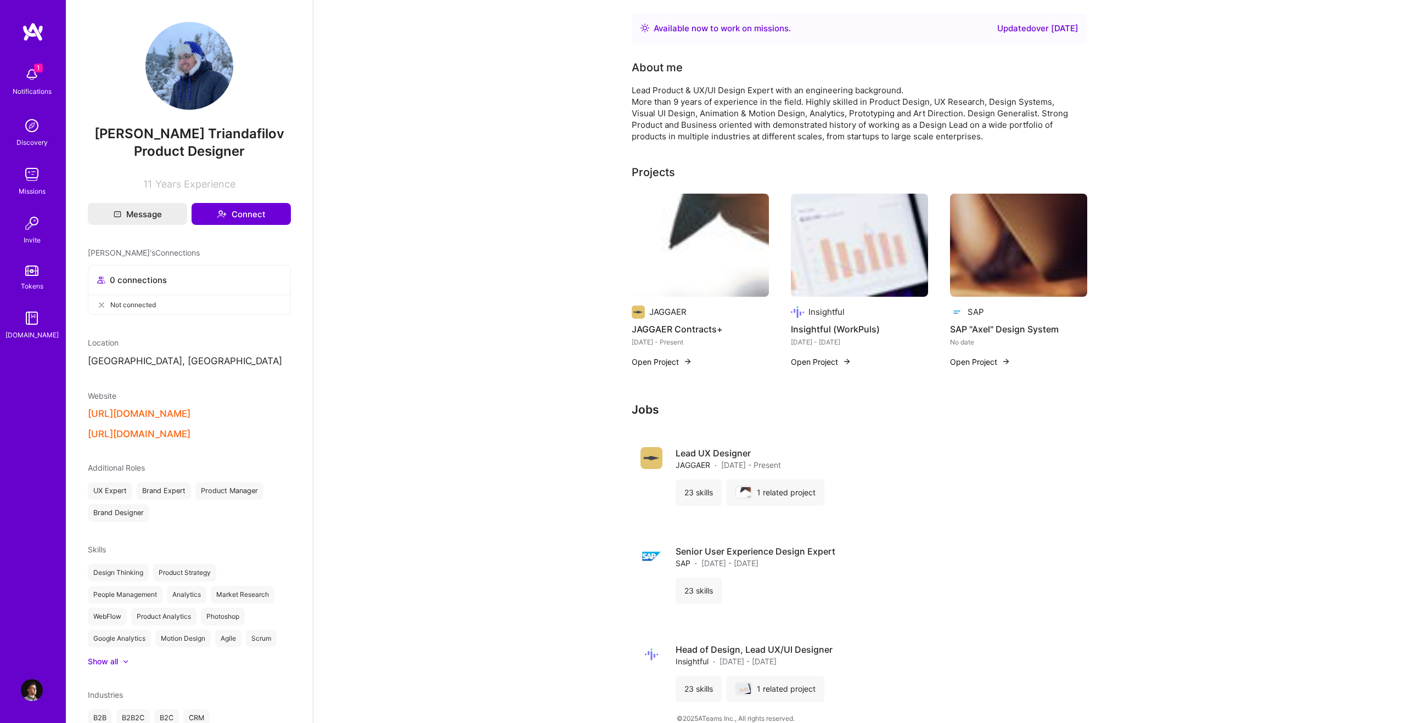
click at [172, 420] on button "https://drive.google.com/file/d/14su7_Tx1trlP8cRJk5G2oz_4n16xF_nL/view?usp=shar…" at bounding box center [139, 414] width 103 height 12
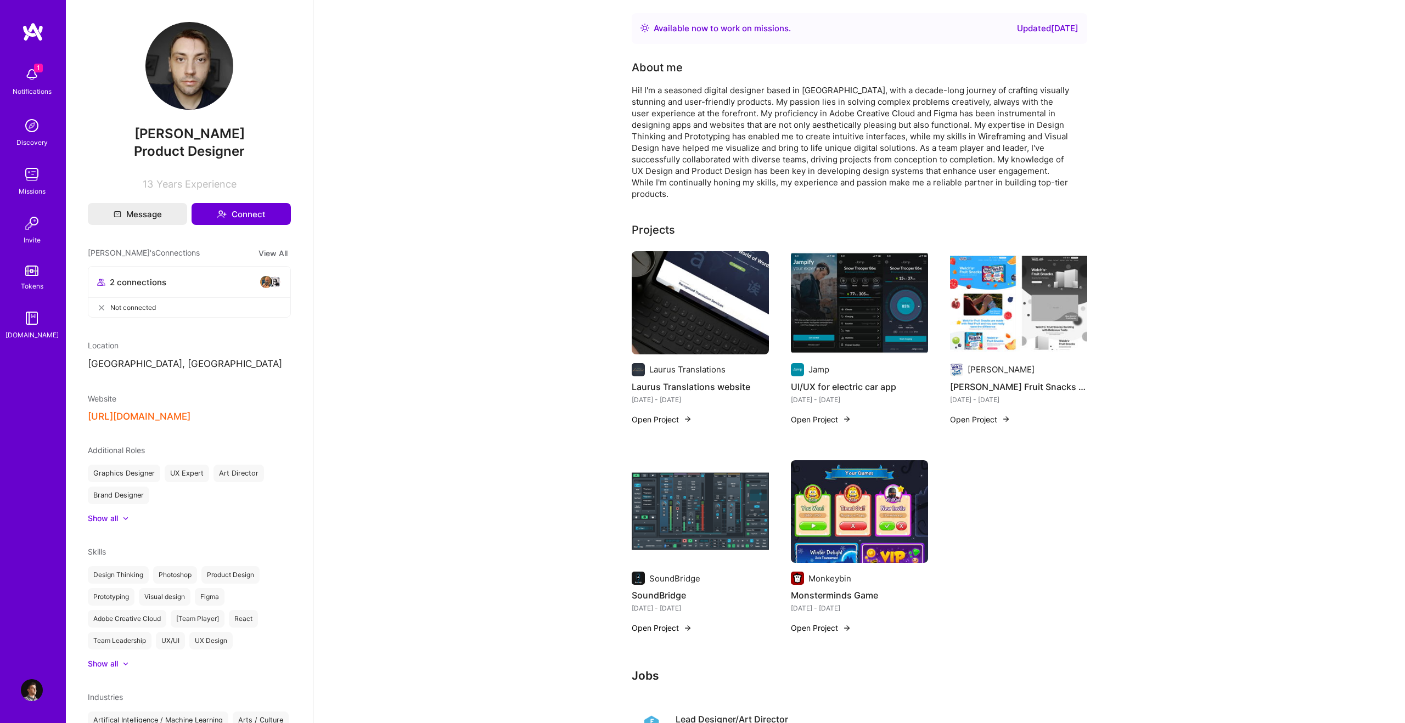
click at [190, 413] on button "https://www.designed7.com/" at bounding box center [139, 417] width 103 height 12
